Goal: Communication & Community: Answer question/provide support

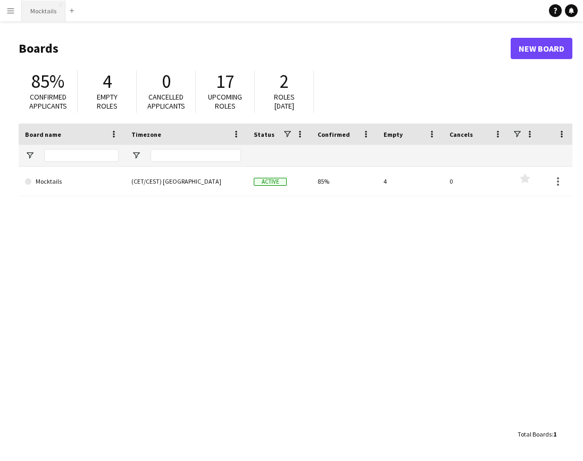
click at [52, 14] on button "Mocktails Close" at bounding box center [44, 11] width 44 height 21
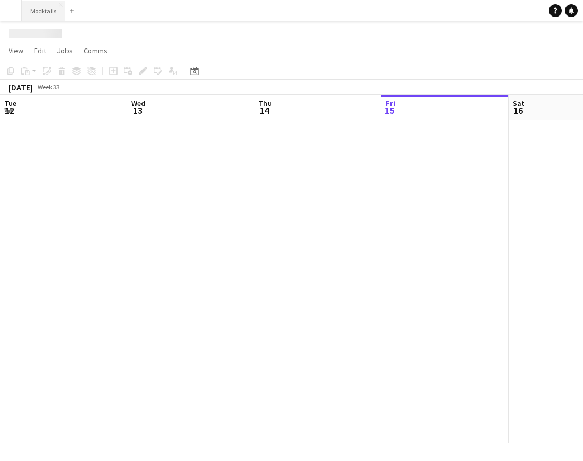
scroll to position [0, 254]
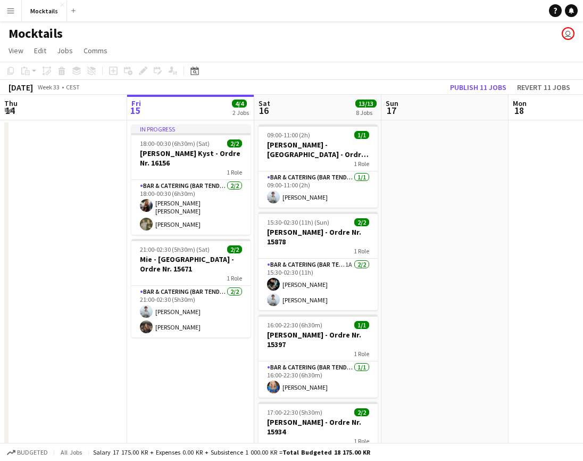
click at [404, 48] on app-page-menu "View Day view expanded Day view collapsed Month view Date picker Jump to [DATE]…" at bounding box center [291, 51] width 583 height 20
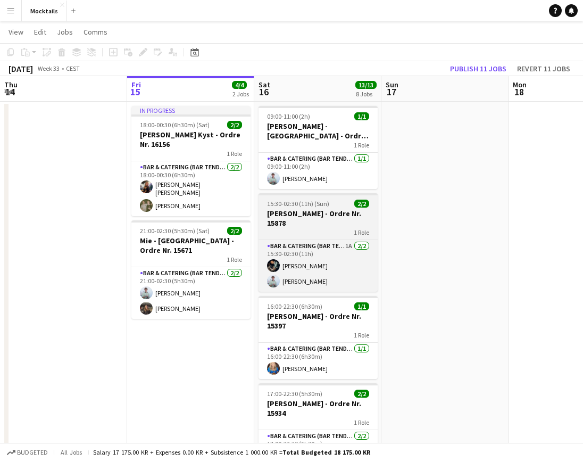
scroll to position [21, 0]
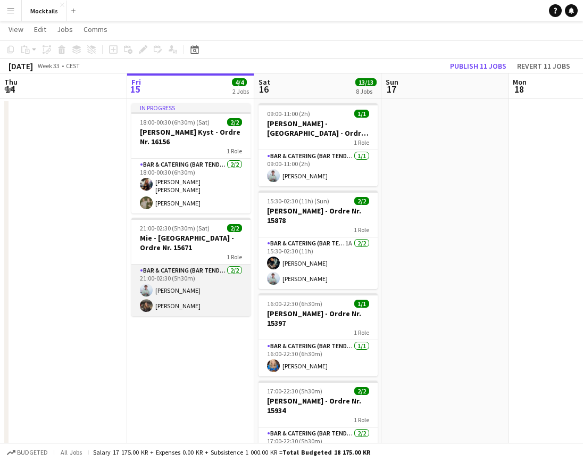
click at [200, 284] on app-card-role "Bar & Catering (Bar Tender) [DATE] 21:00-02:30 (5h30m) Sebastian Lysholt [PERSO…" at bounding box center [190, 290] width 119 height 52
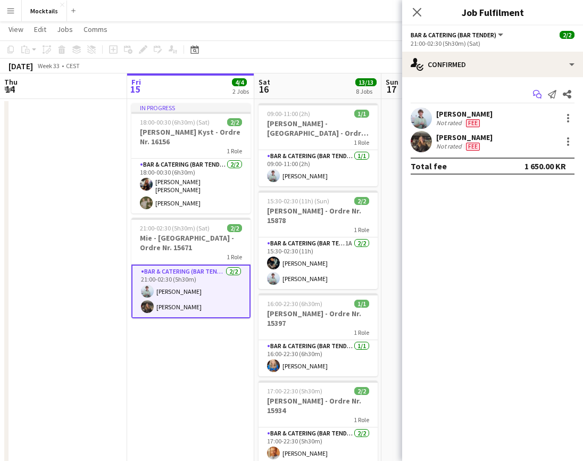
click at [538, 95] on icon "Start chat" at bounding box center [537, 94] width 9 height 9
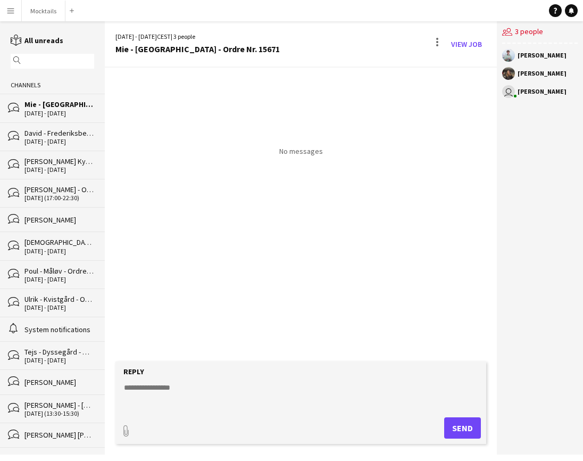
click at [174, 409] on textarea at bounding box center [303, 396] width 360 height 28
type textarea "**********"
click at [464, 430] on button "Send" at bounding box center [462, 427] width 37 height 21
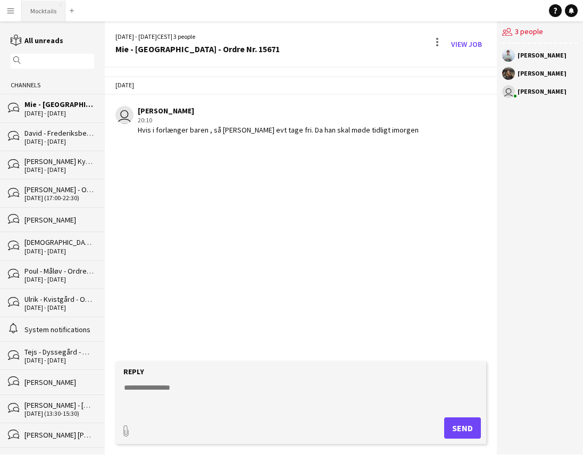
click at [40, 10] on button "Mocktails Close" at bounding box center [44, 11] width 44 height 21
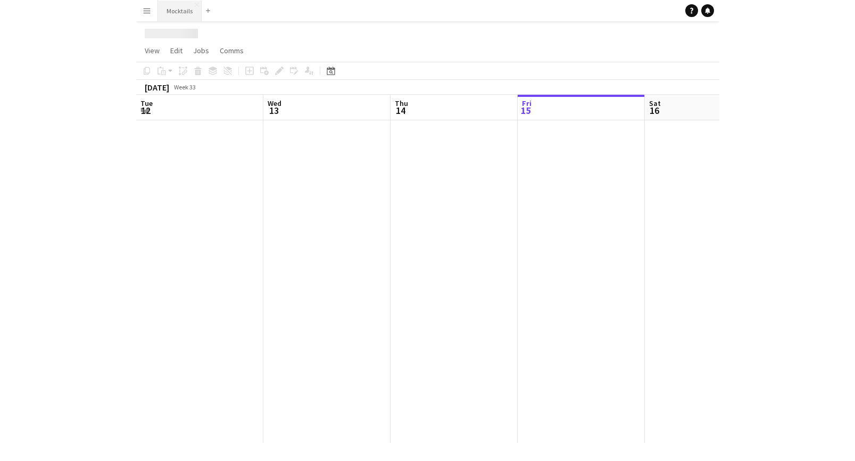
scroll to position [0, 254]
